Goal: Task Accomplishment & Management: Manage account settings

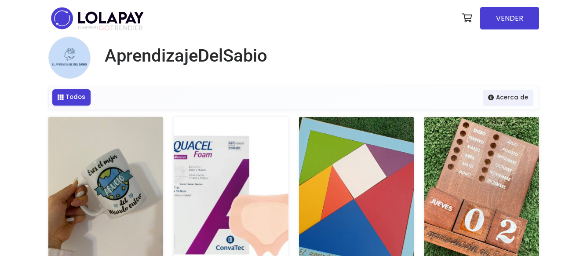
click at [66, 102] on link "Todos" at bounding box center [71, 97] width 38 height 16
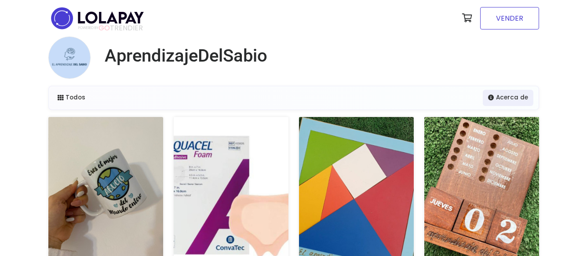
click at [498, 22] on link "VENDER" at bounding box center [509, 18] width 59 height 22
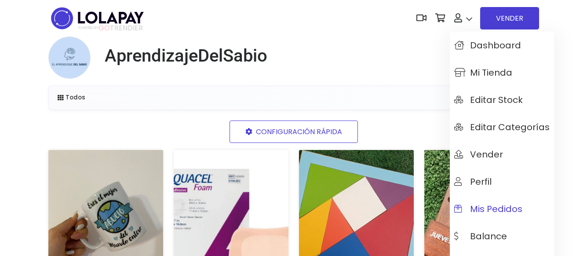
click at [484, 214] on span "Mis pedidos" at bounding box center [488, 209] width 68 height 10
